Goal: Register for event/course

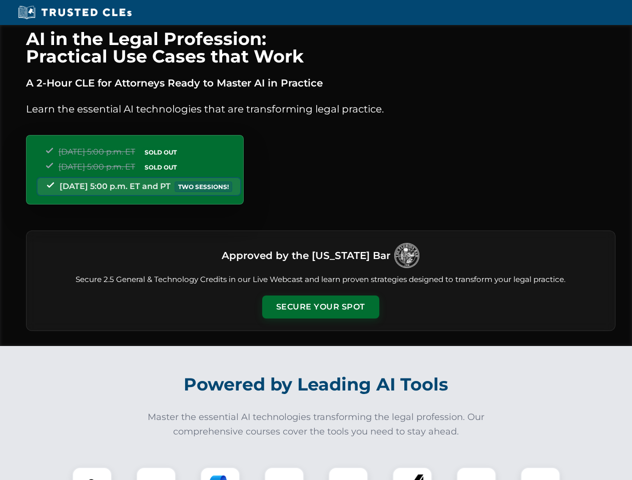
click at [320, 307] on button "Secure Your Spot" at bounding box center [320, 307] width 117 height 23
click at [92, 474] on img at bounding box center [92, 487] width 29 height 29
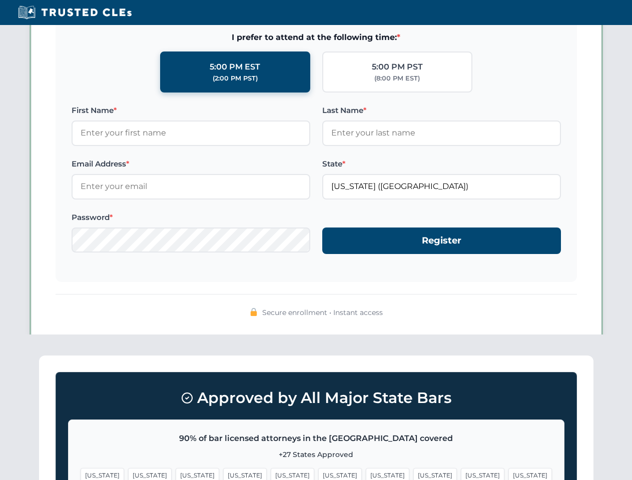
click at [366, 474] on span "[US_STATE]" at bounding box center [388, 475] width 44 height 15
click at [461, 474] on span "[US_STATE]" at bounding box center [483, 475] width 44 height 15
